Goal: Task Accomplishment & Management: Use online tool/utility

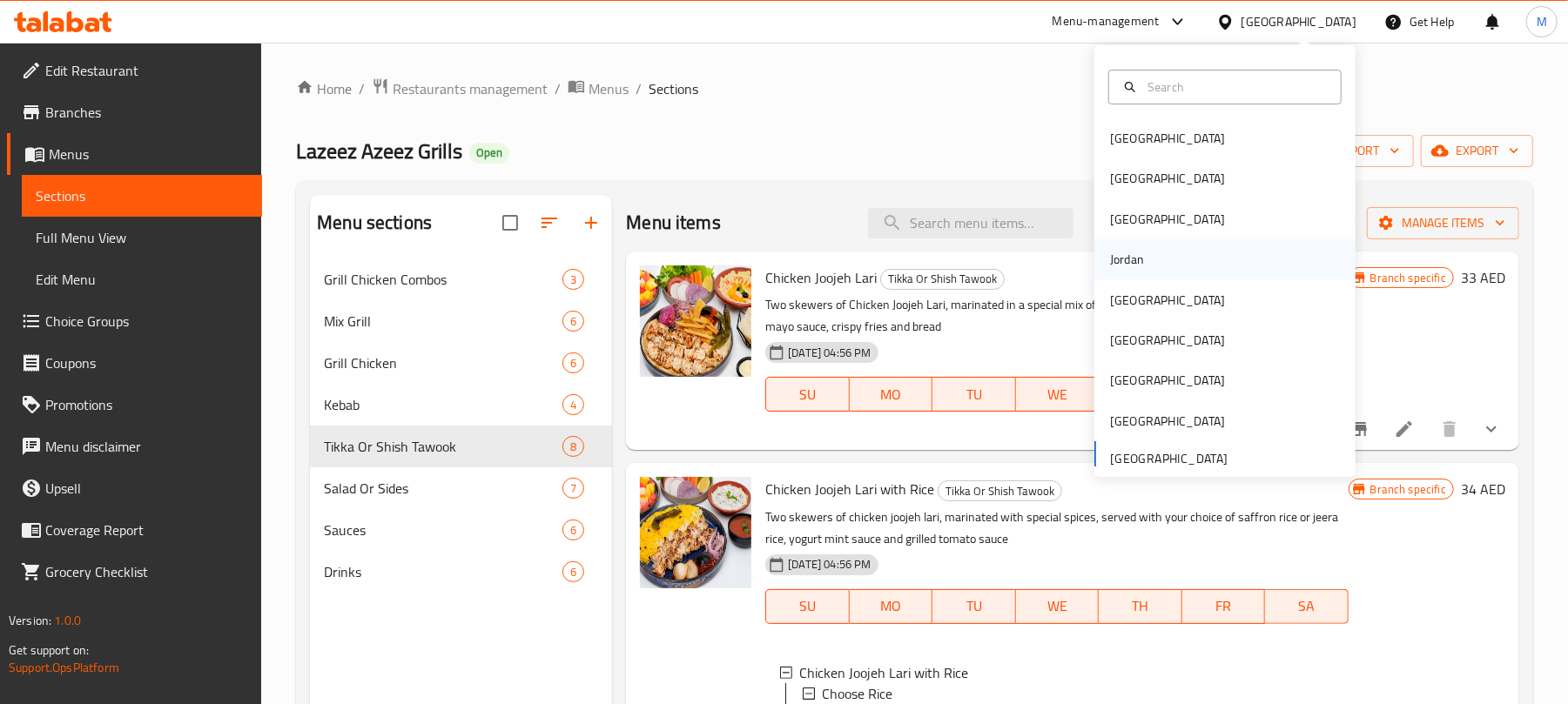
scroll to position [1457, 0]
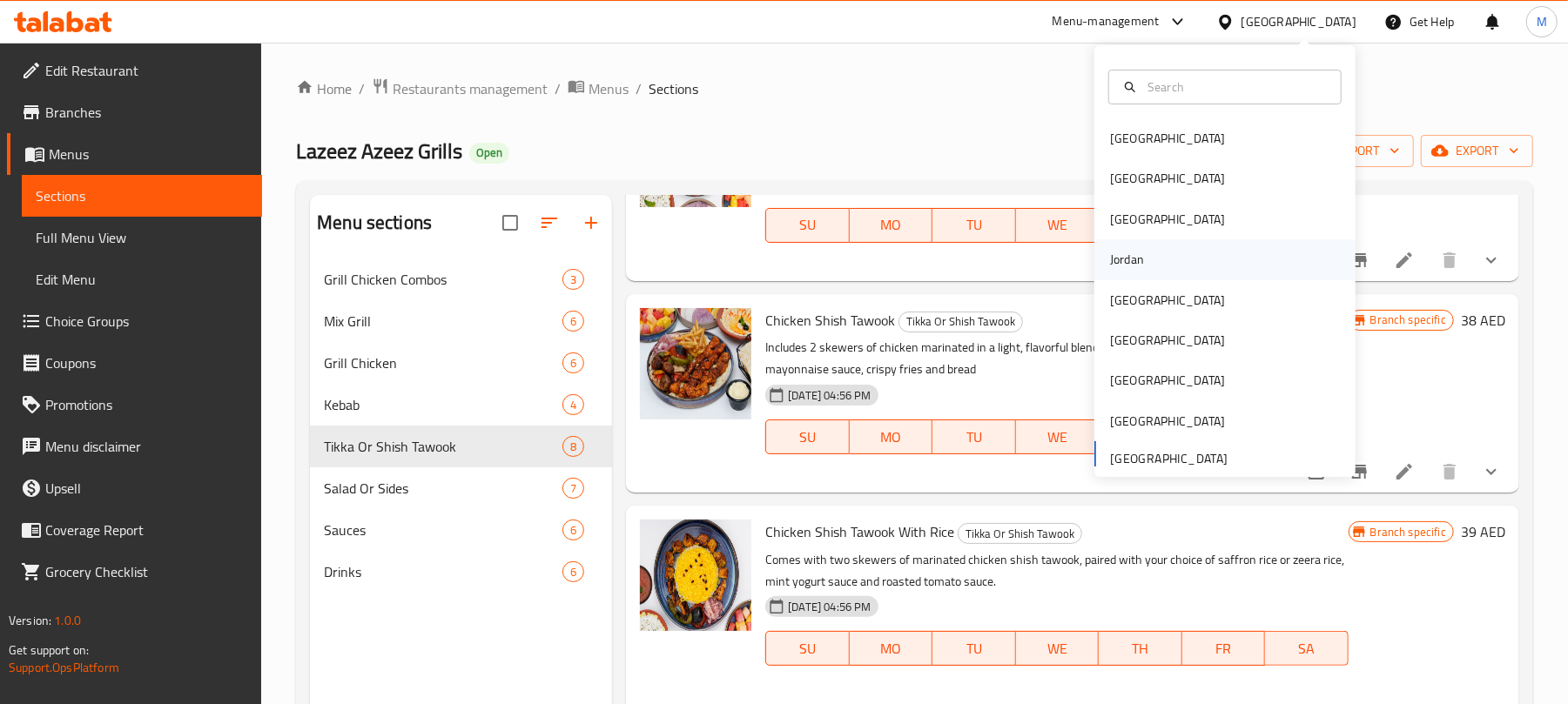
click at [1111, 258] on div "Jordan" at bounding box center [1127, 259] width 34 height 19
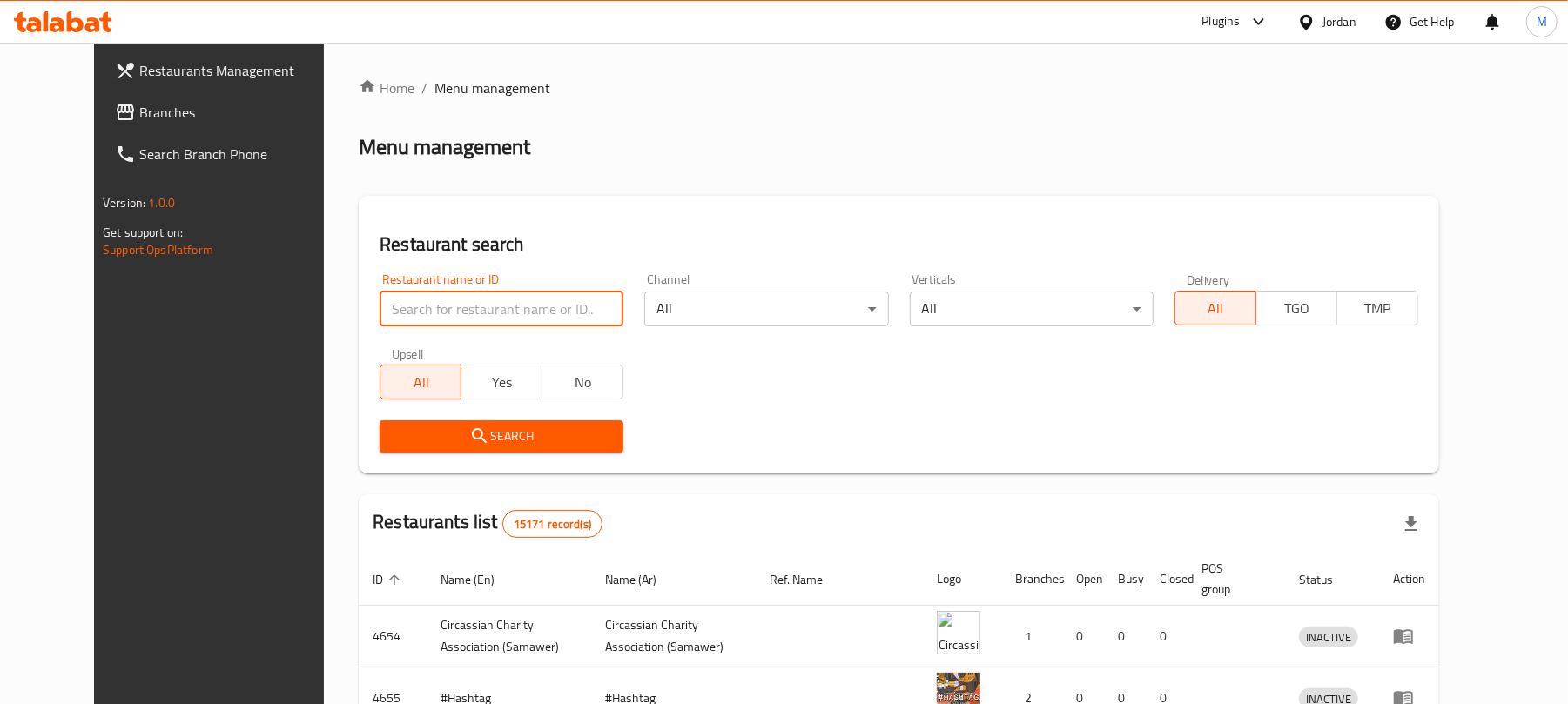
click at [515, 305] on input "search" at bounding box center [501, 309] width 244 height 35
type input "دوار الشهيد"
click button "Search" at bounding box center [501, 436] width 244 height 32
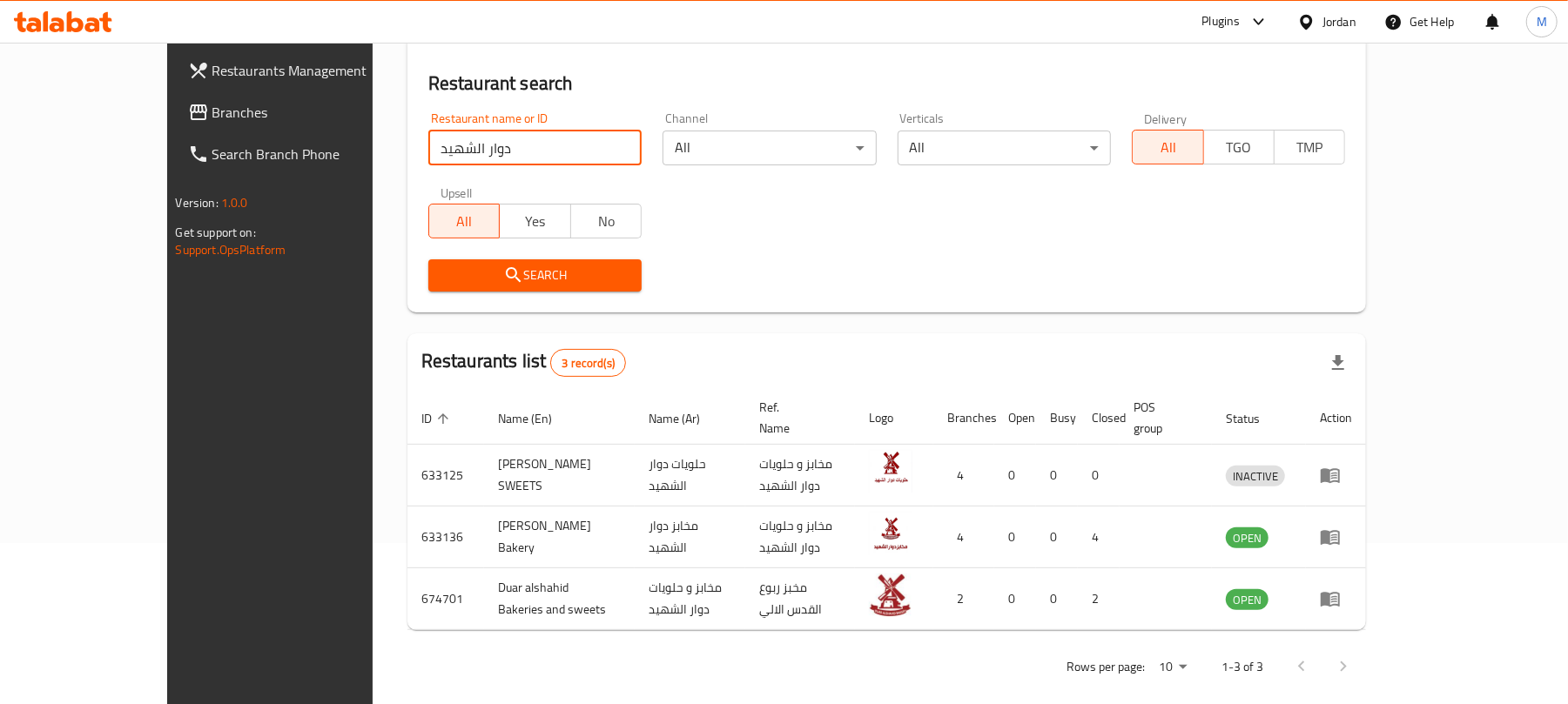
scroll to position [162, 0]
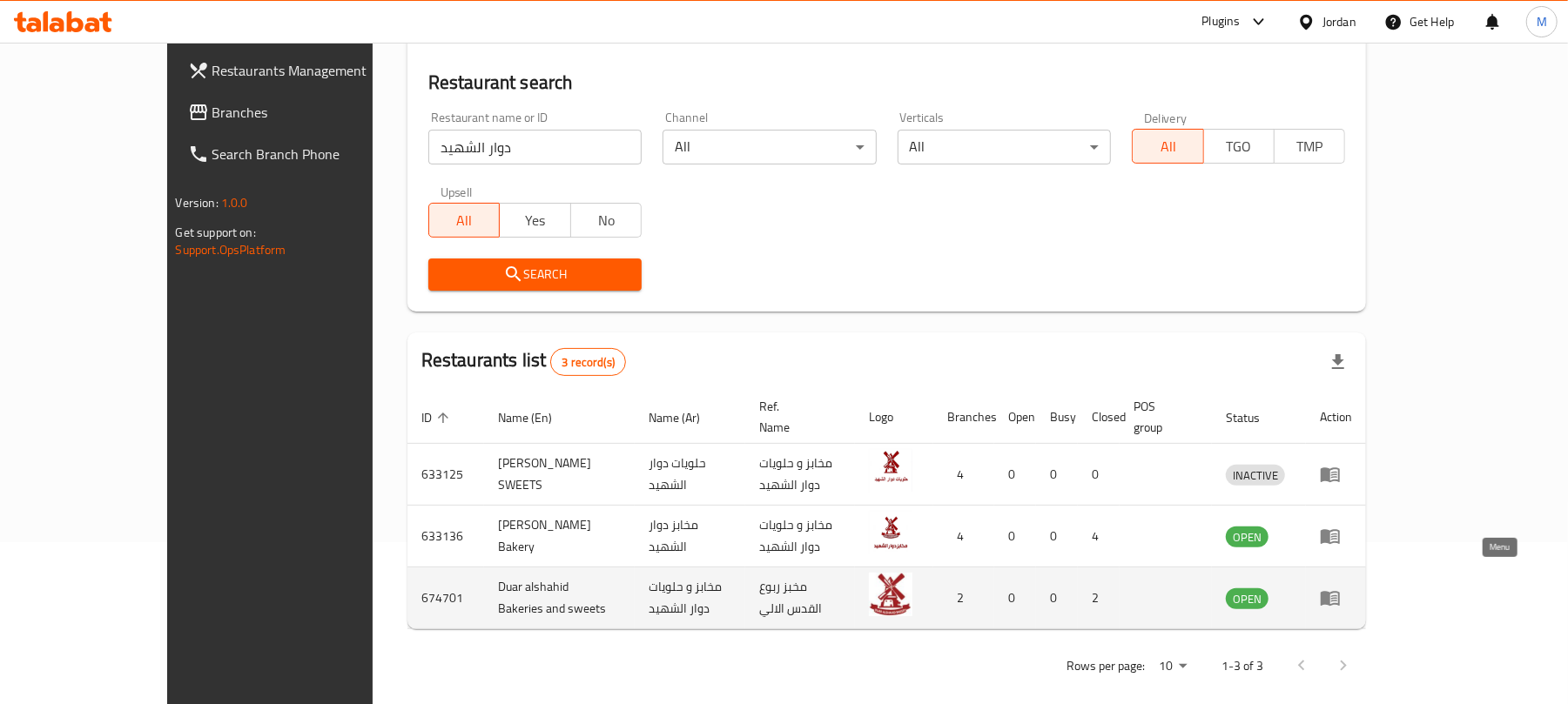
click at [1339, 592] on icon "enhanced table" at bounding box center [1330, 599] width 19 height 15
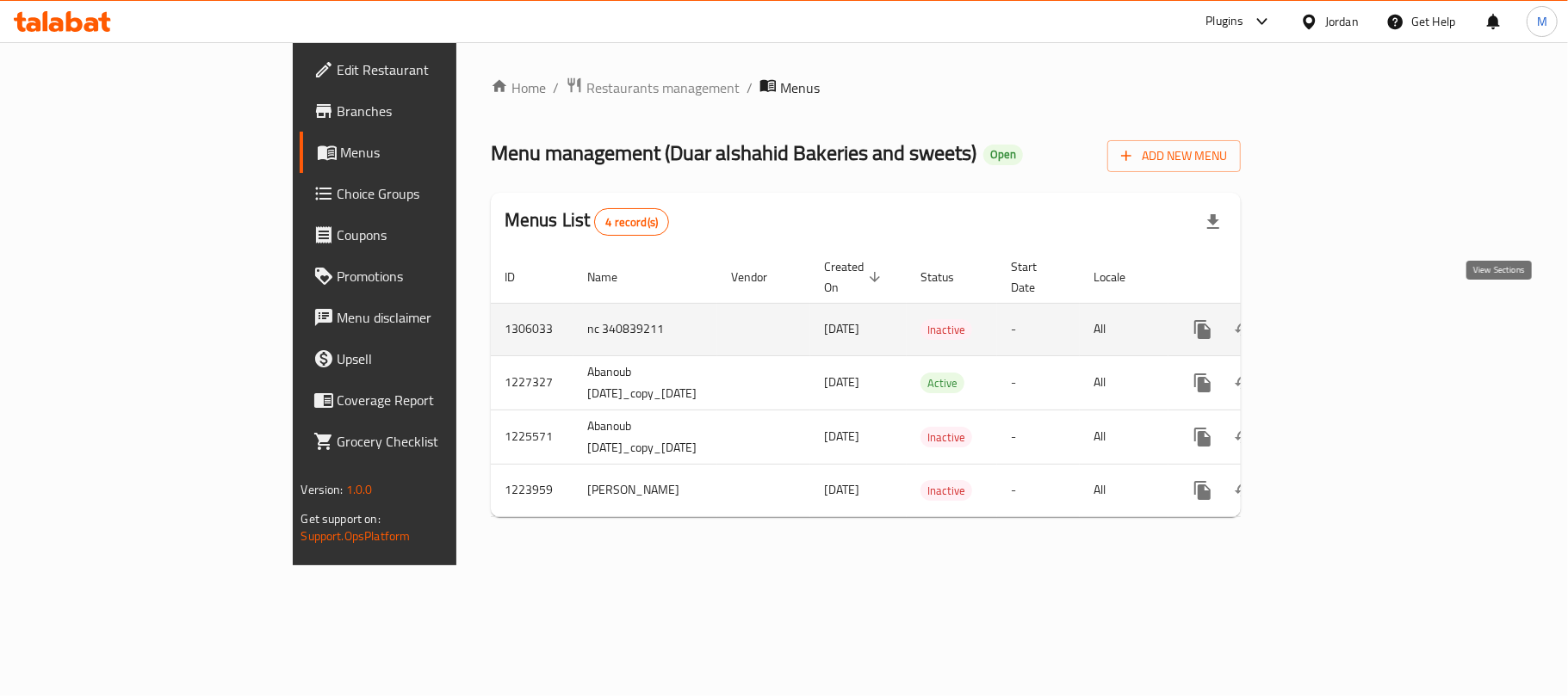
click at [1337, 319] on icon "enhanced table" at bounding box center [1327, 330] width 21 height 21
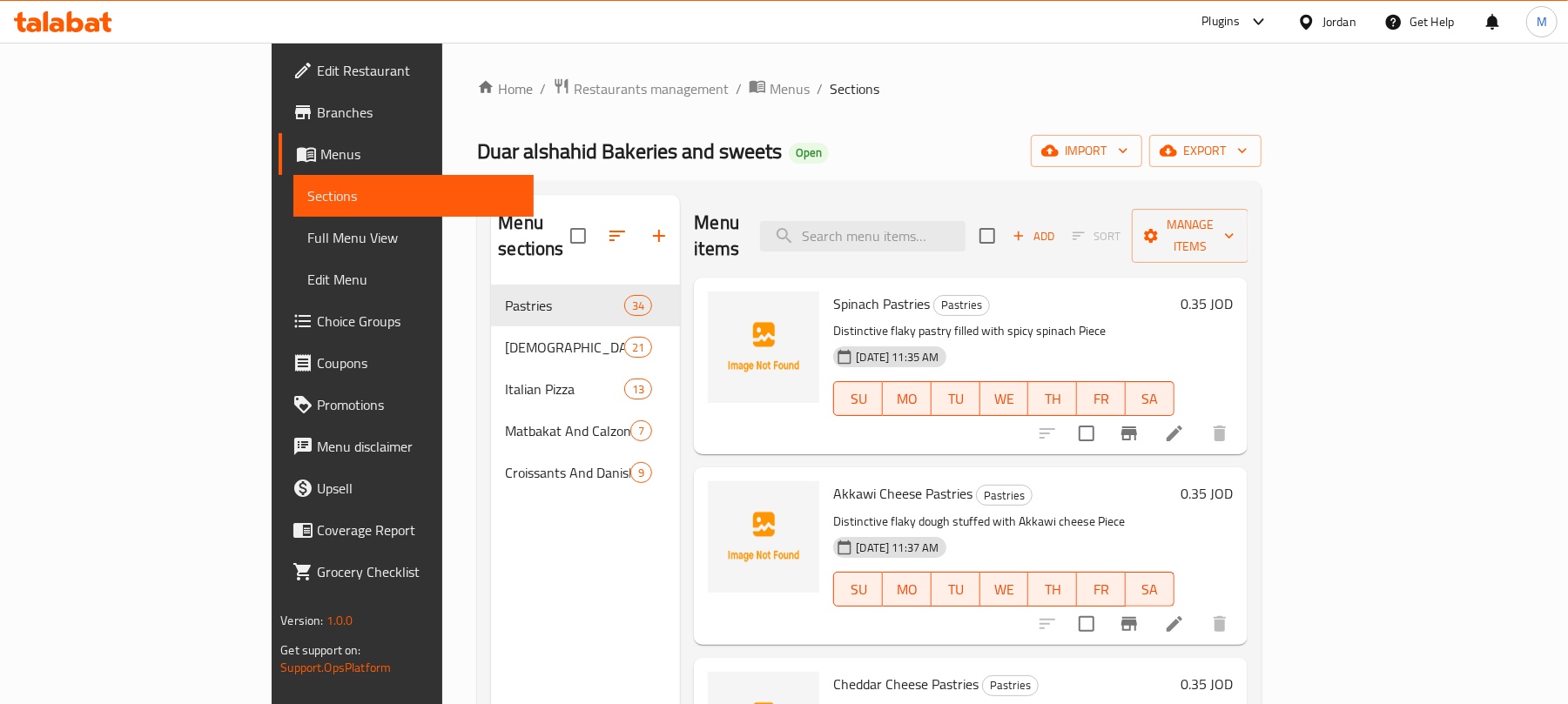
click at [713, 147] on div "Duar alshahid Bakeries and sweets Open import export" at bounding box center [869, 151] width 783 height 32
click at [317, 106] on span "Branches" at bounding box center [418, 112] width 203 height 21
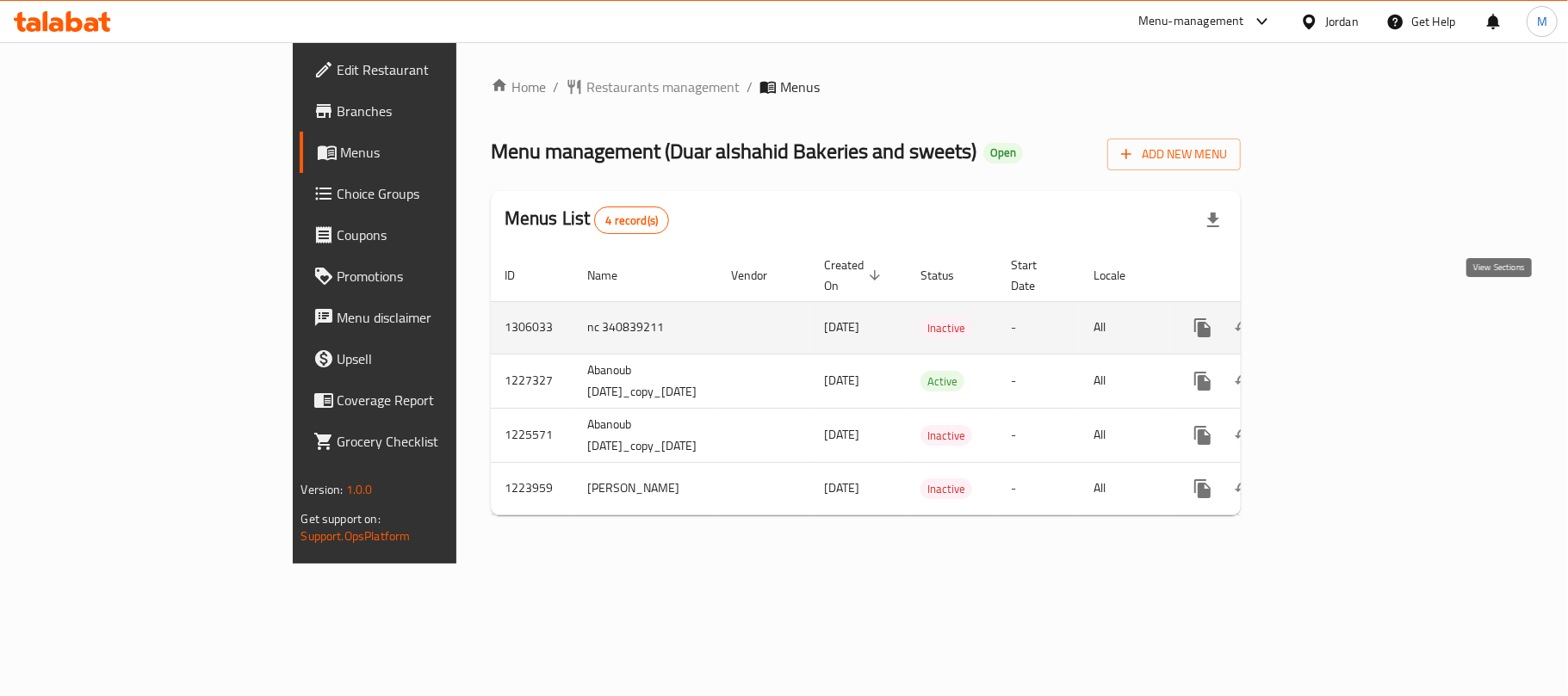
click at [1337, 317] on icon "enhanced table" at bounding box center [1327, 328] width 21 height 21
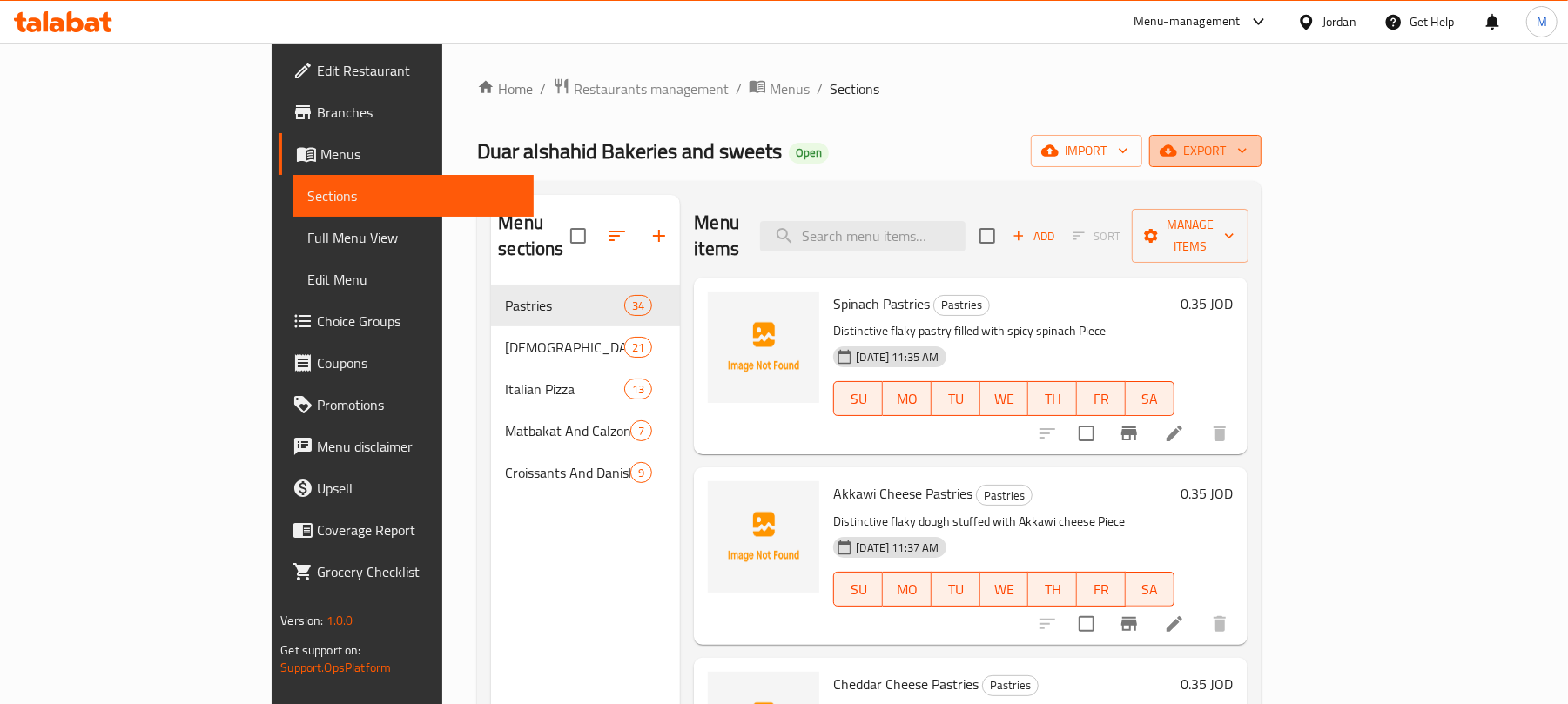
click at [1248, 158] on span "export" at bounding box center [1205, 151] width 85 height 22
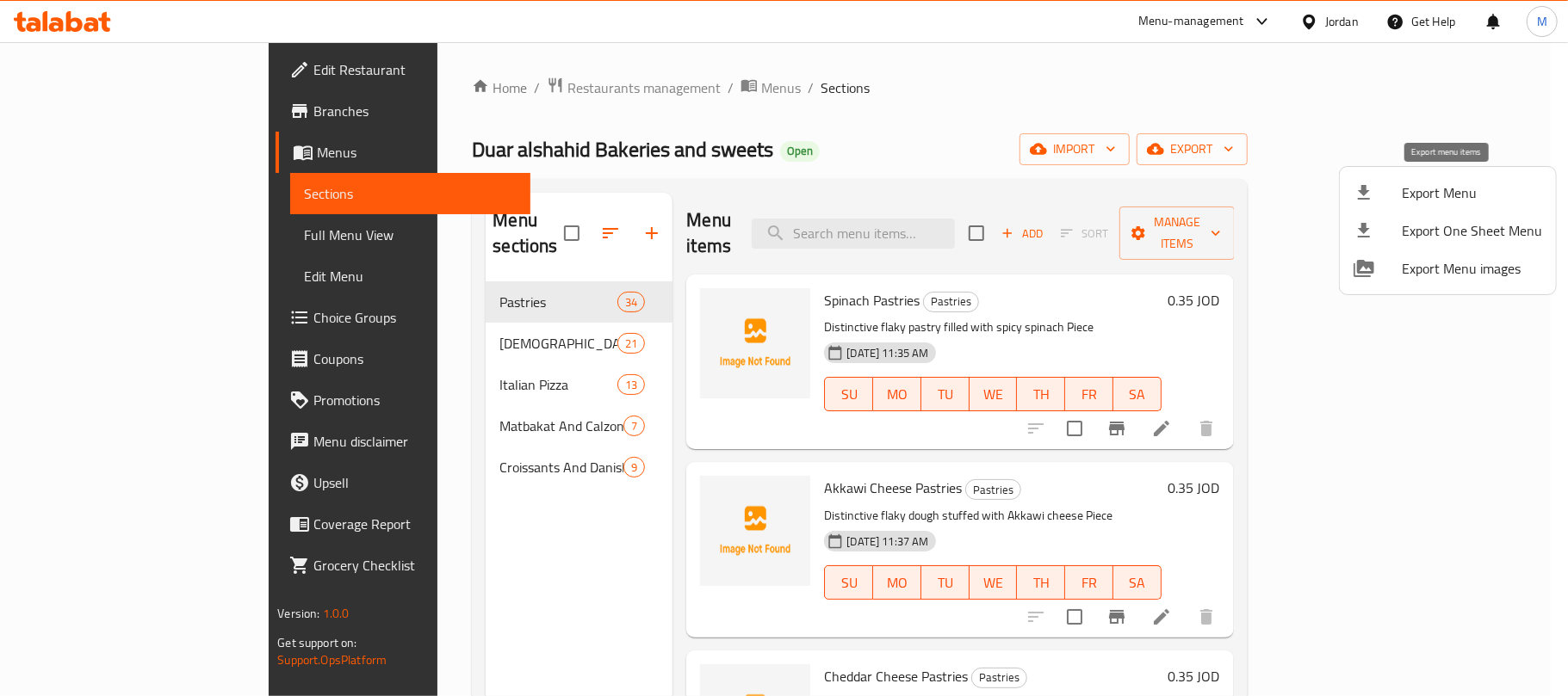
click at [1410, 186] on span "Export Menu" at bounding box center [1472, 193] width 140 height 21
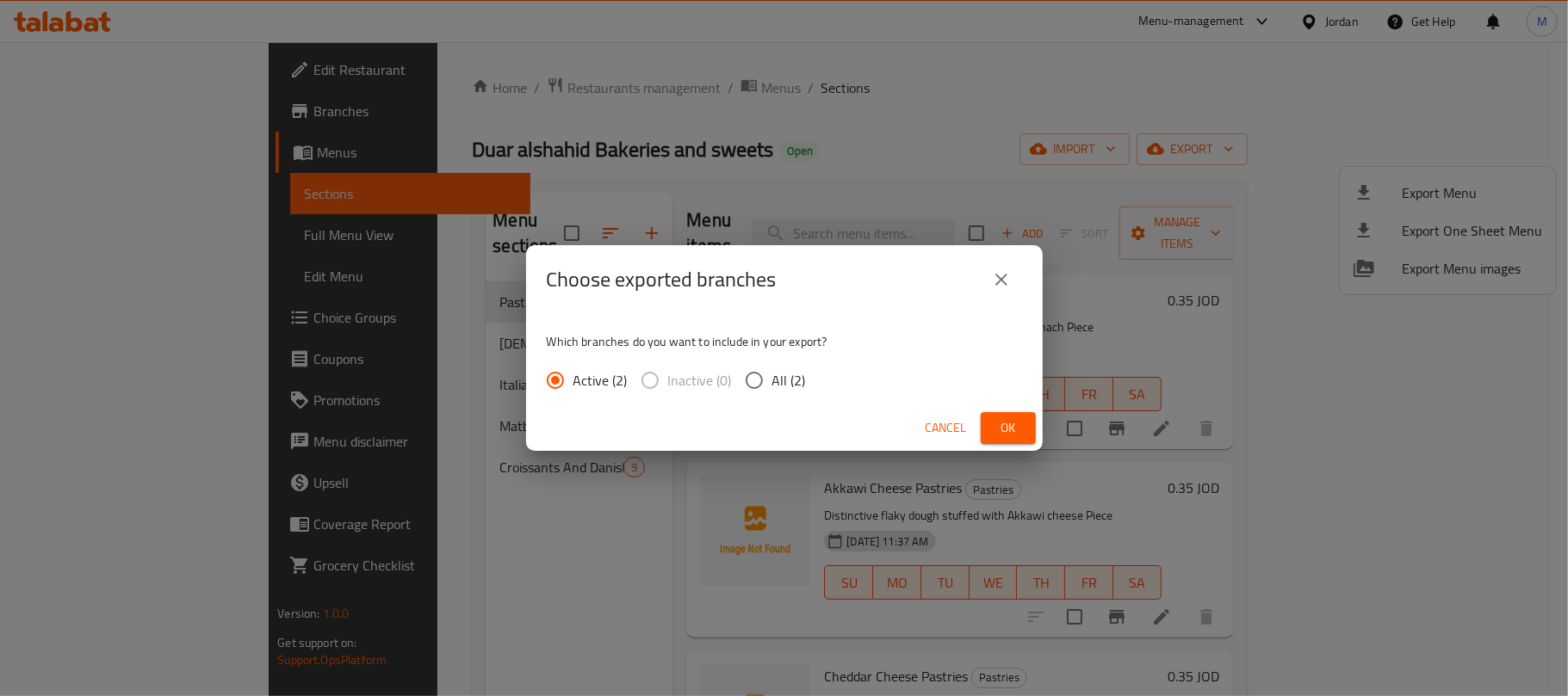
click at [791, 384] on span "All (2)" at bounding box center [790, 380] width 34 height 21
click at [773, 384] on input "All (2)" at bounding box center [754, 380] width 36 height 36
radio input "true"
click at [1031, 425] on button "Ok" at bounding box center [1008, 429] width 55 height 32
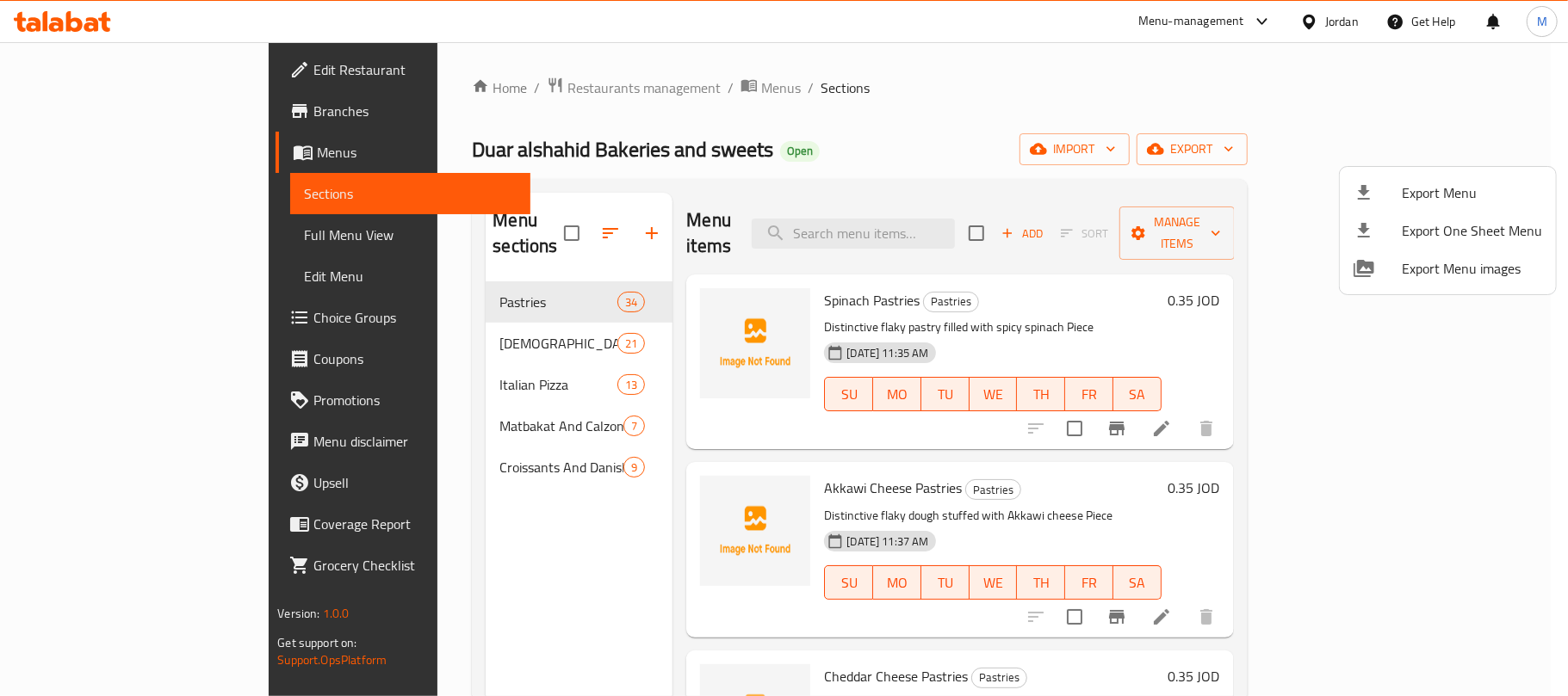
click at [831, 176] on div "Export Menu Export One Sheet Menu Export Menu images" at bounding box center [784, 348] width 1568 height 696
click at [695, 229] on div at bounding box center [784, 348] width 1568 height 696
